Goal: Navigation & Orientation: Understand site structure

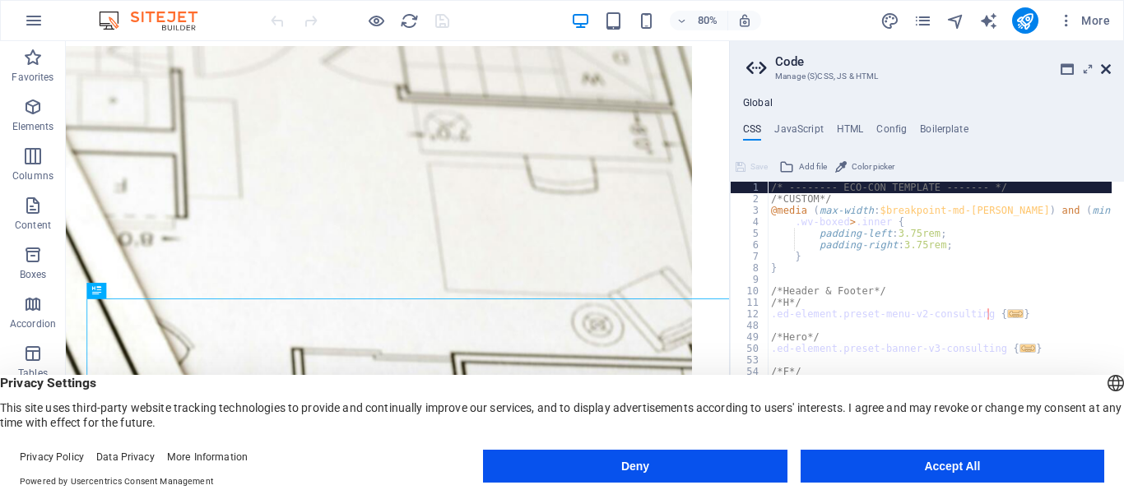
click at [1110, 72] on icon at bounding box center [1106, 69] width 10 height 13
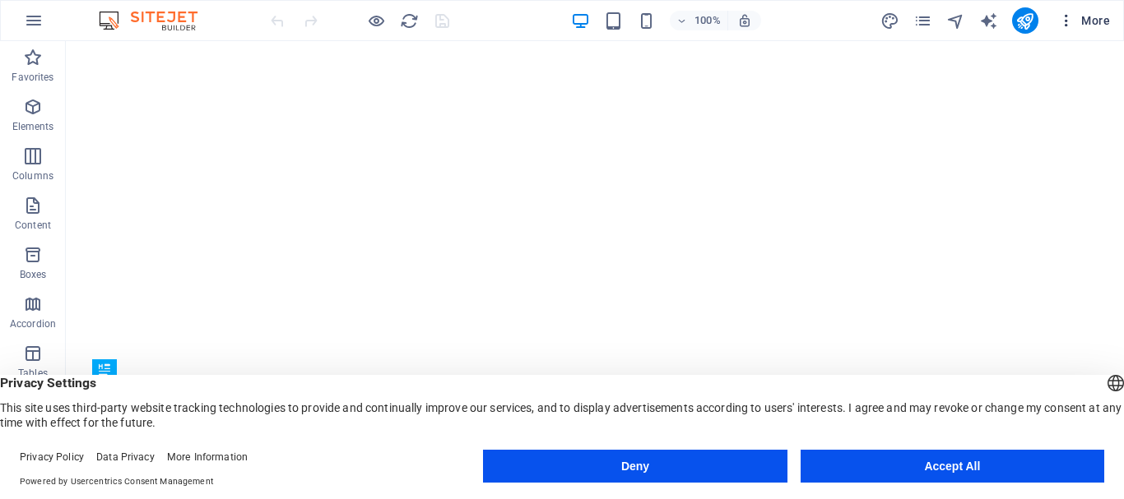
click at [1064, 22] on icon "button" at bounding box center [1066, 20] width 16 height 16
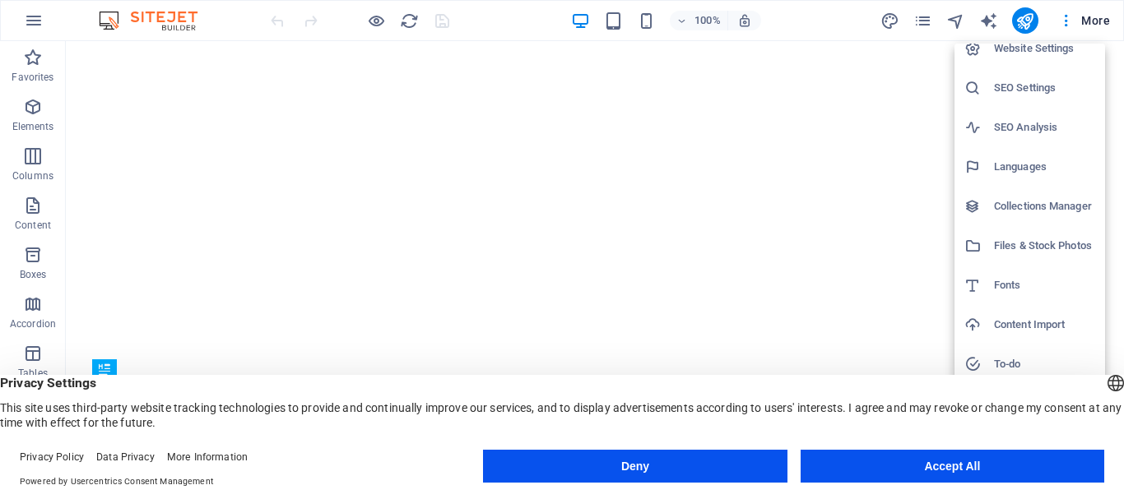
scroll to position [24, 0]
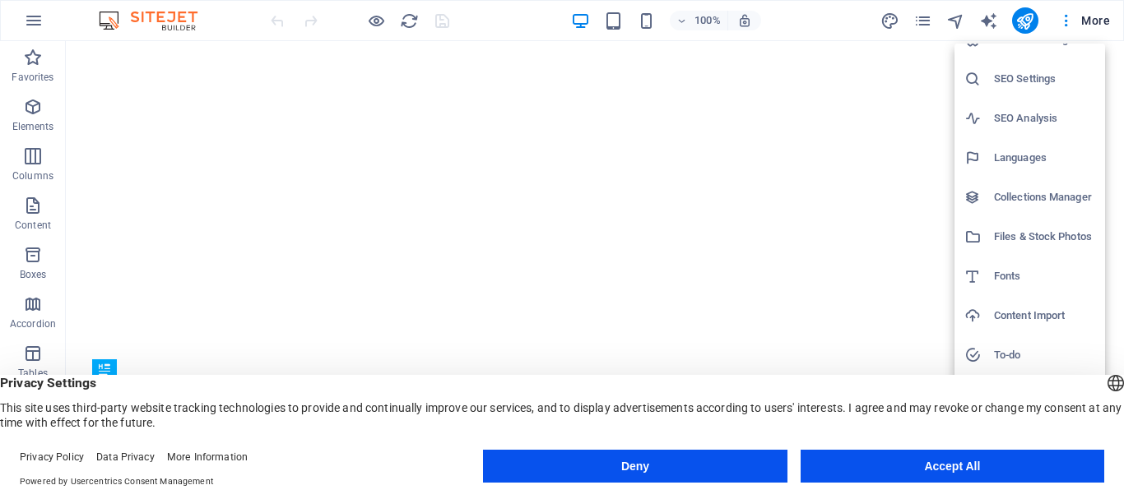
click at [717, 467] on button "Deny" at bounding box center [635, 466] width 304 height 33
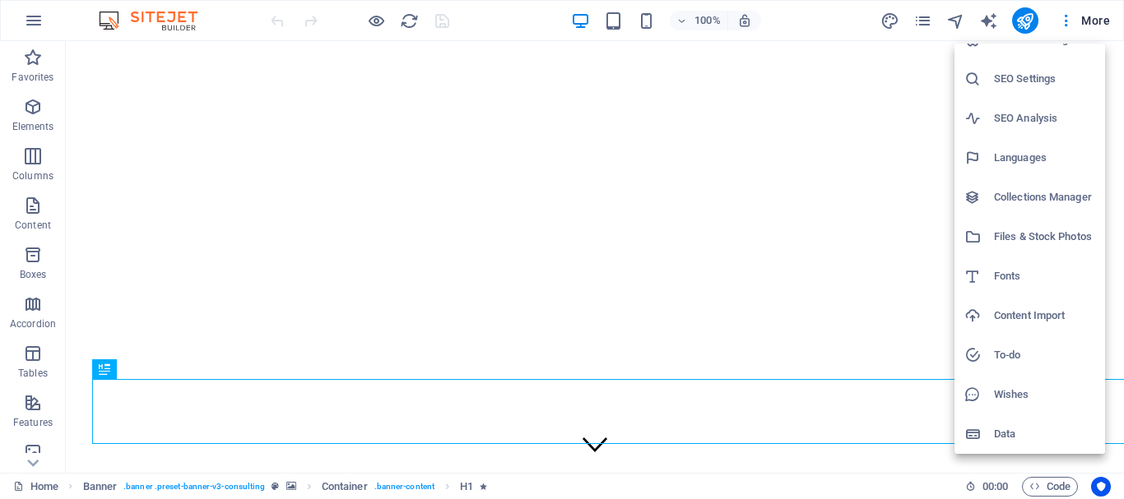
click at [40, 25] on div at bounding box center [562, 249] width 1124 height 499
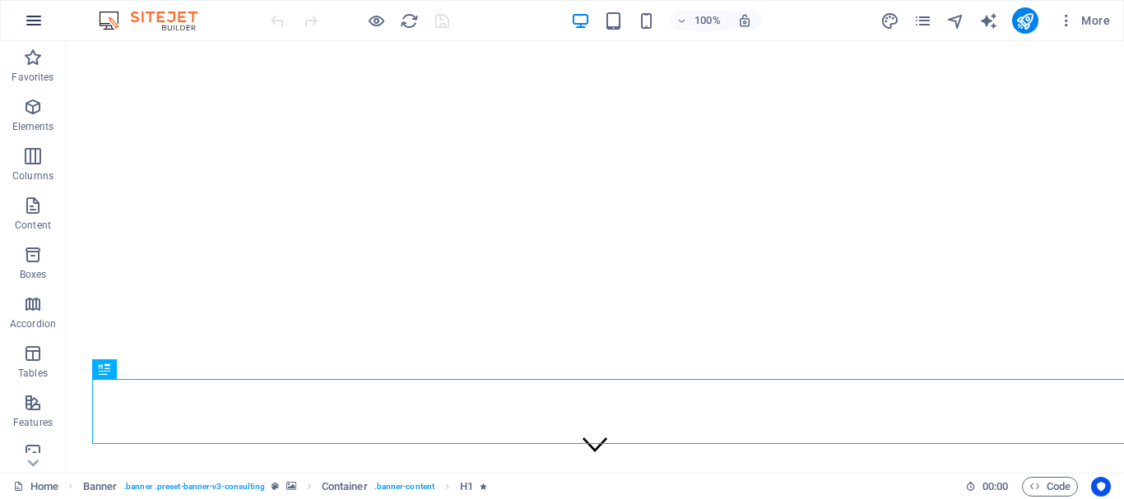
click at [35, 16] on icon "button" at bounding box center [34, 21] width 20 height 20
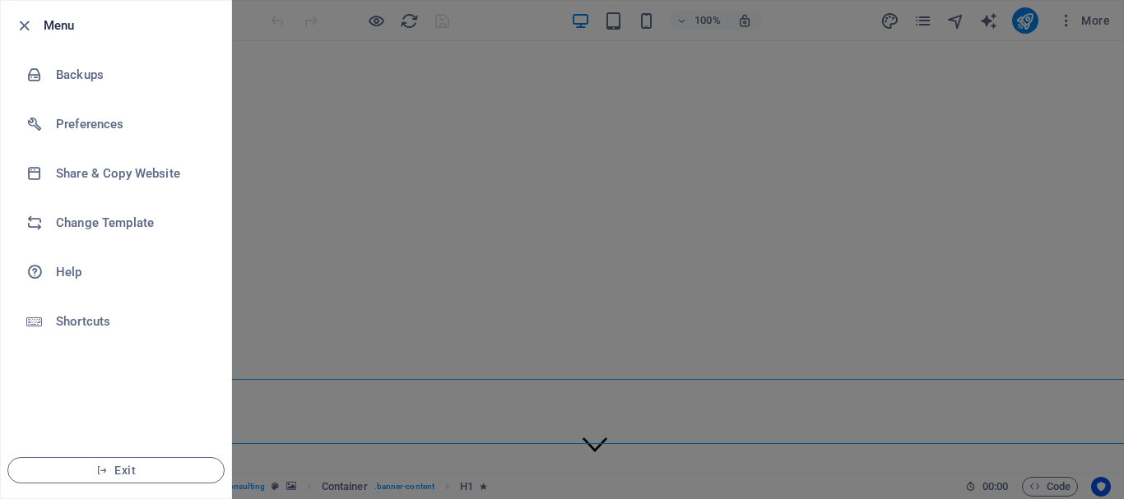
click at [527, 11] on div at bounding box center [562, 249] width 1124 height 499
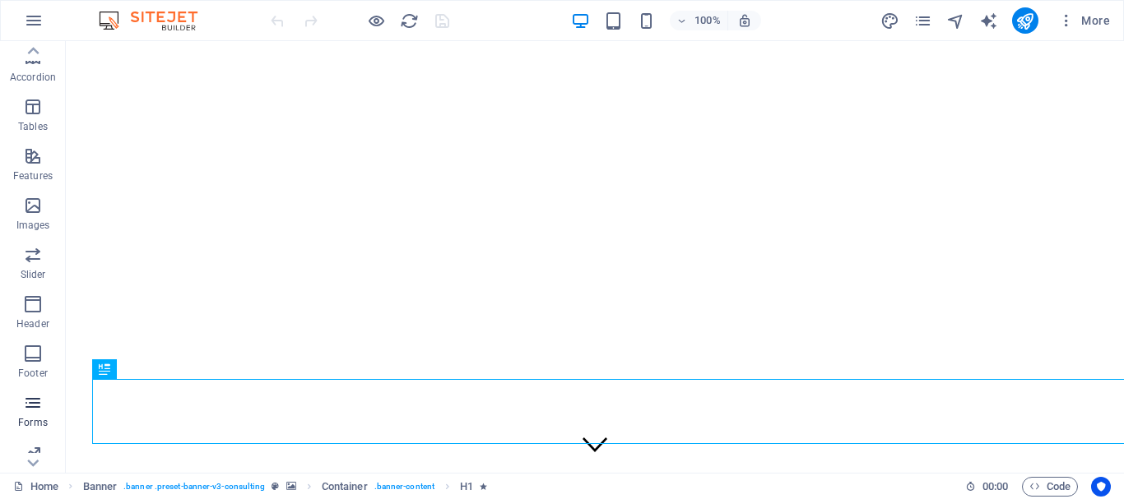
scroll to position [309, 0]
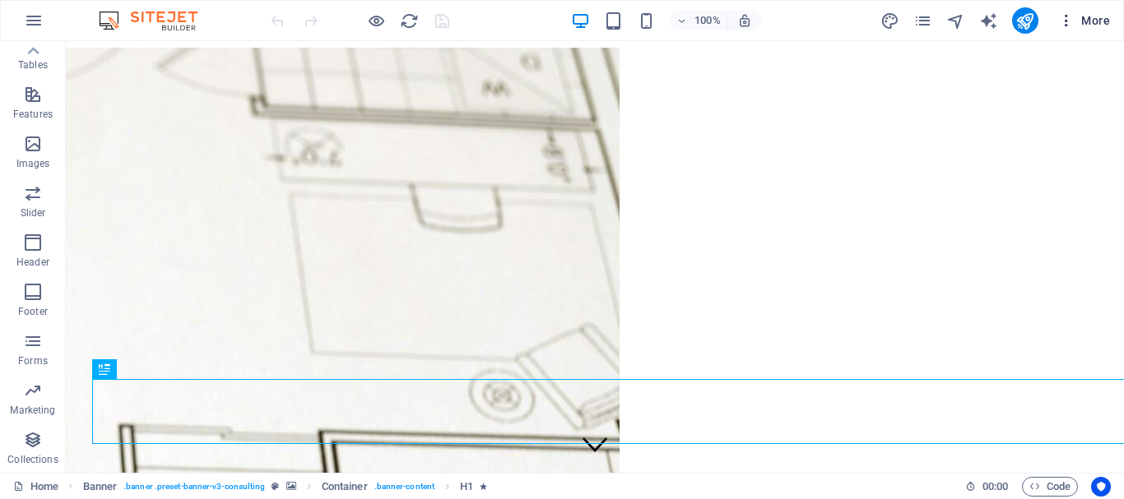
click at [1089, 14] on span "More" at bounding box center [1084, 20] width 52 height 16
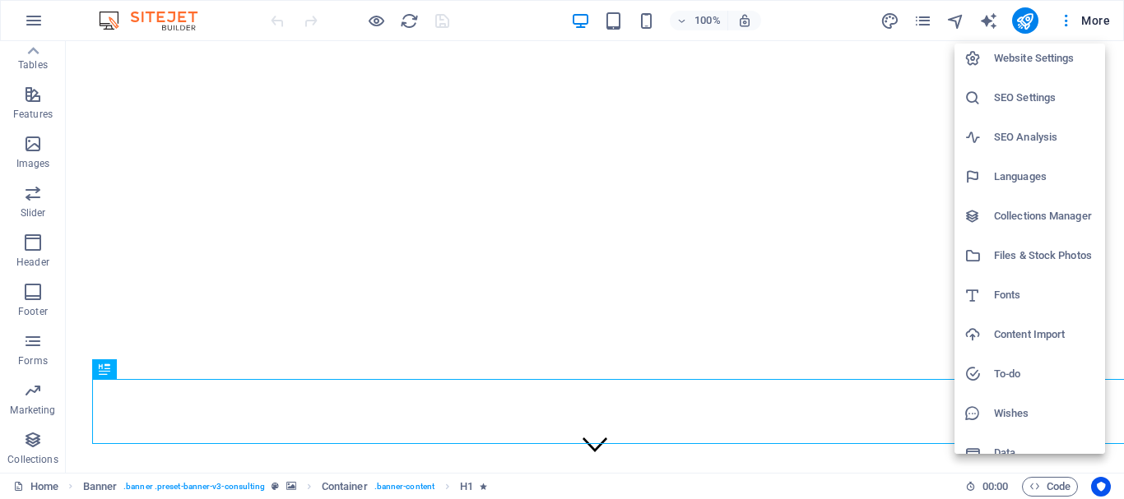
scroll to position [0, 0]
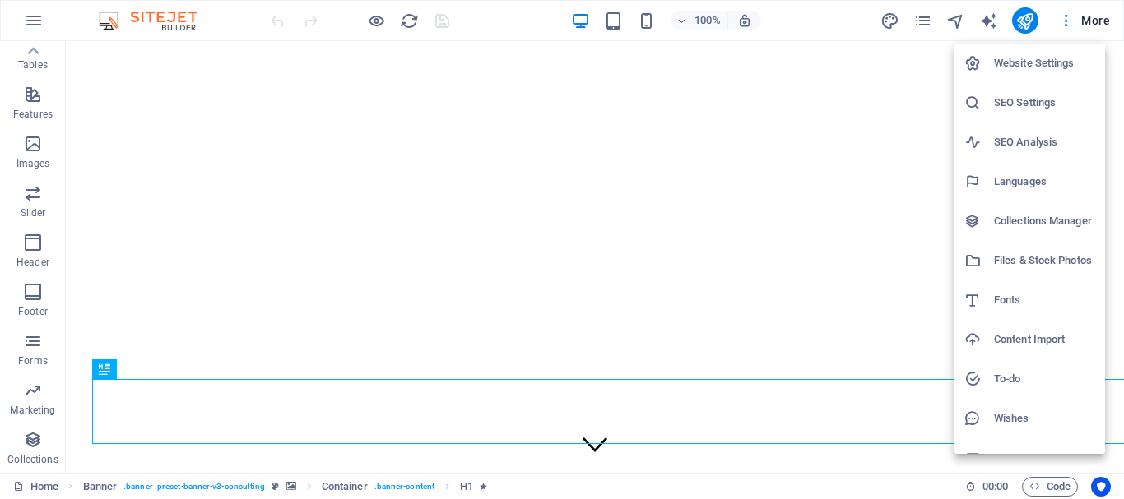
click at [1067, 21] on div at bounding box center [562, 249] width 1124 height 499
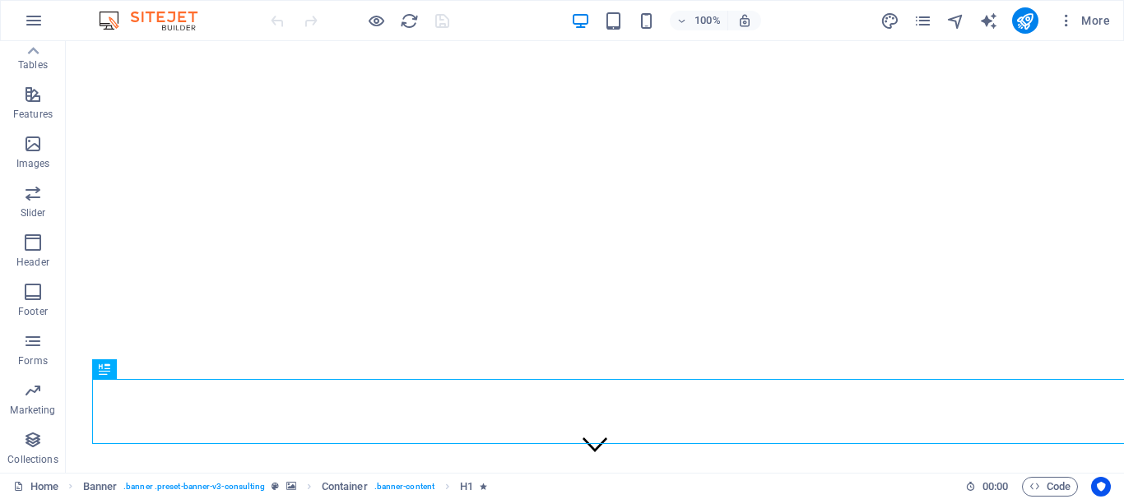
click at [1067, 21] on icon "button" at bounding box center [1066, 20] width 16 height 16
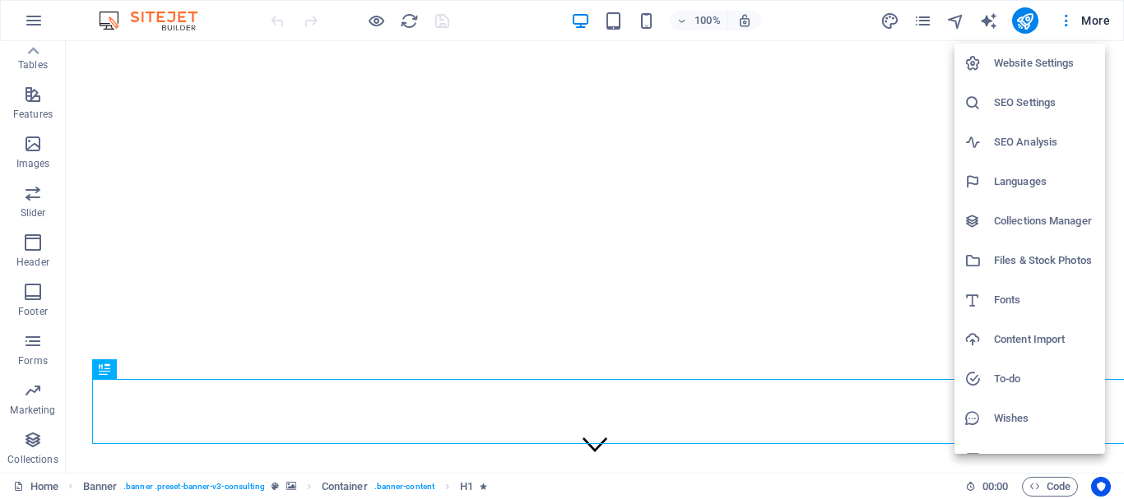
click at [1048, 58] on h6 "Website Settings" at bounding box center [1044, 63] width 101 height 20
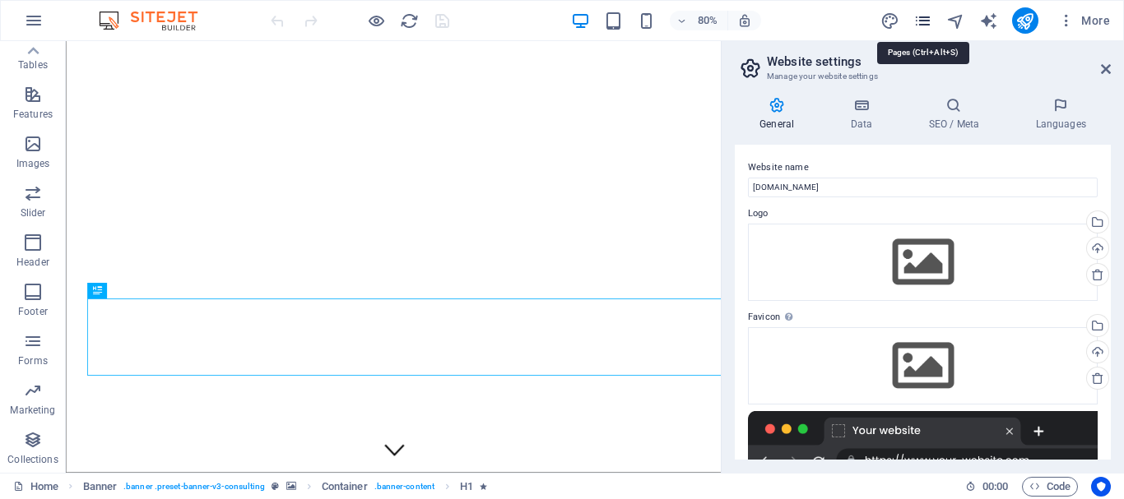
click at [921, 23] on icon "pages" at bounding box center [922, 21] width 19 height 19
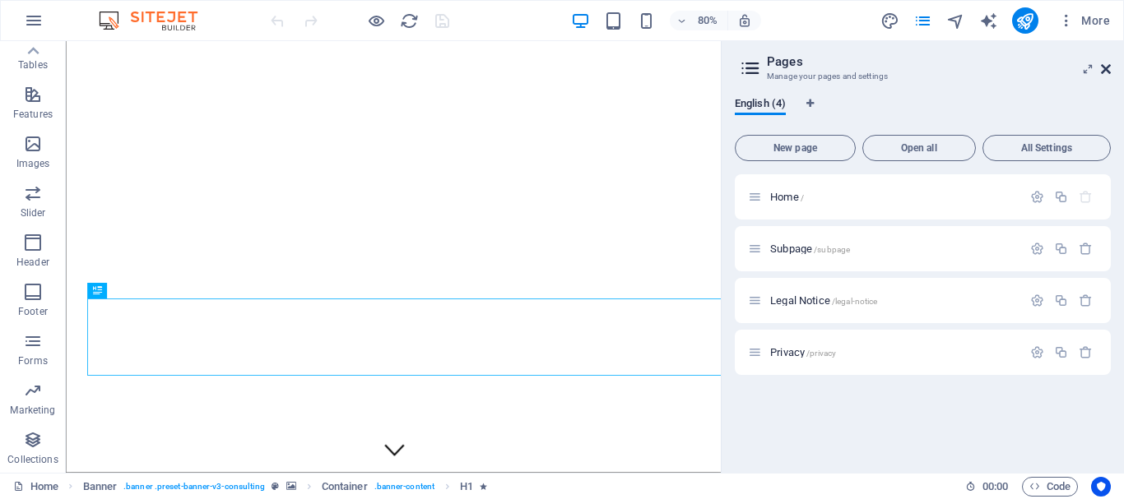
click at [1106, 64] on icon at bounding box center [1106, 69] width 10 height 13
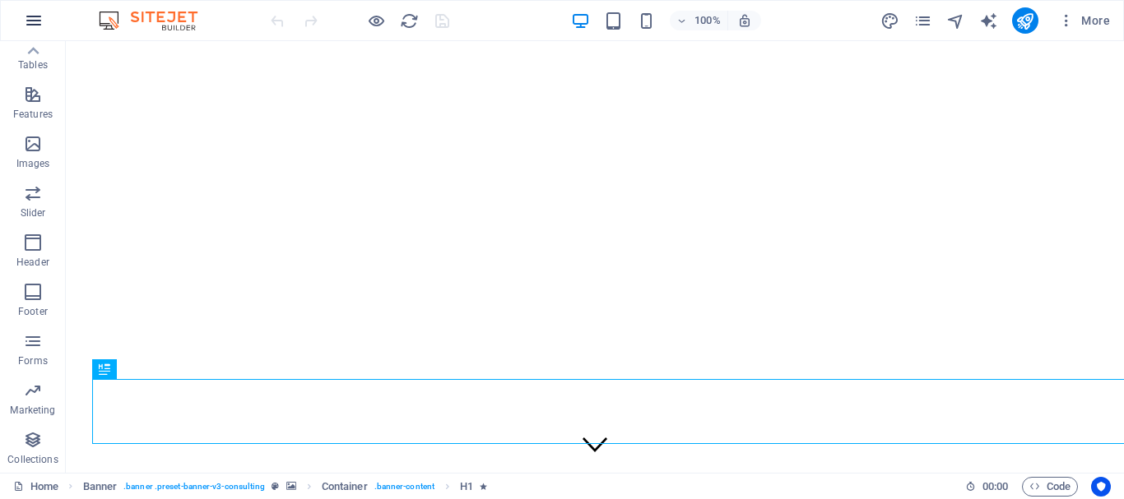
click at [25, 24] on icon "button" at bounding box center [34, 21] width 20 height 20
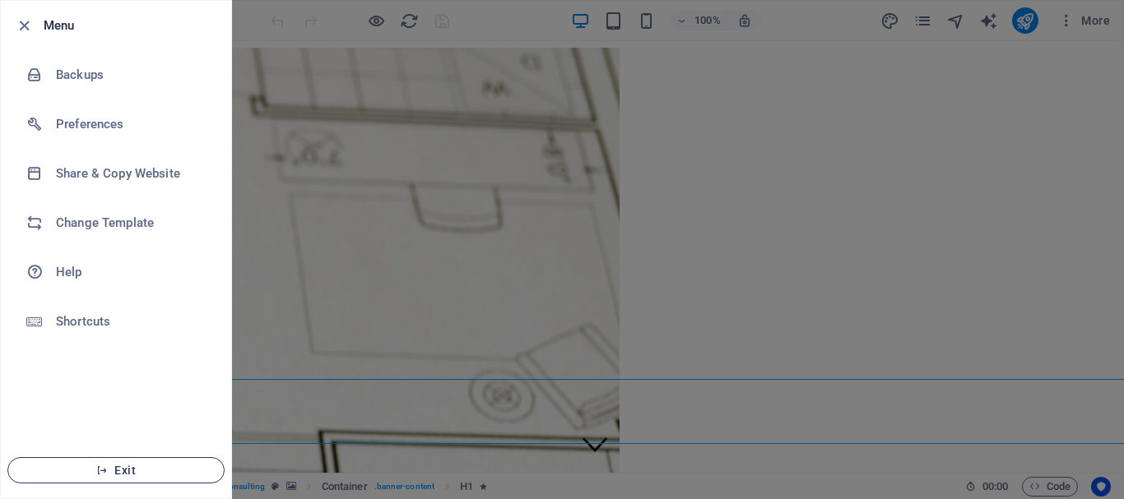
click at [139, 463] on button "Exit" at bounding box center [115, 470] width 217 height 26
